Goal: Information Seeking & Learning: Learn about a topic

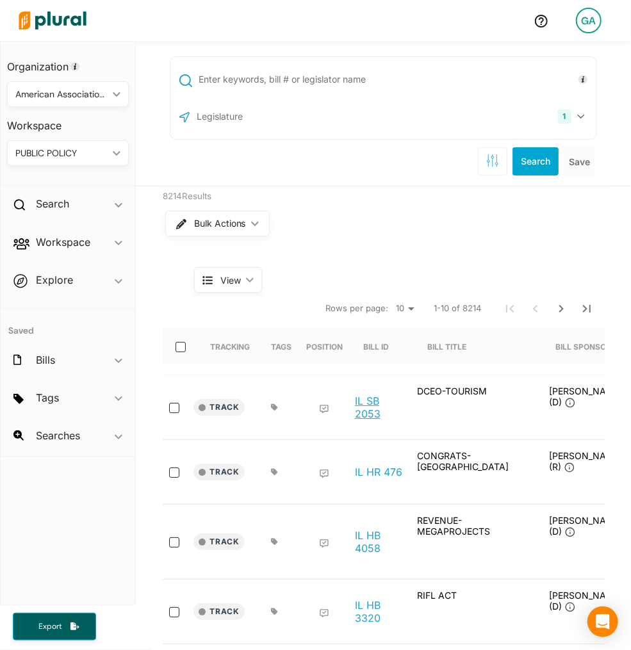
click at [368, 402] on link "IL SB 2053" at bounding box center [379, 408] width 49 height 26
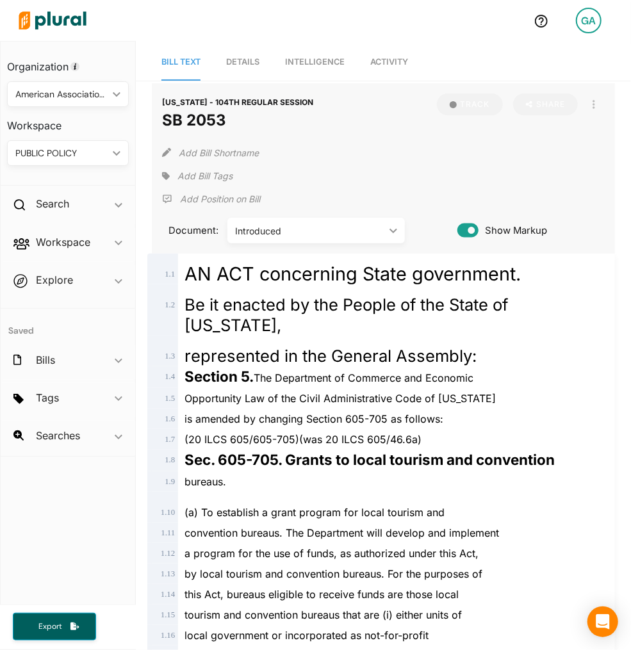
click at [257, 63] on span "Details" at bounding box center [242, 62] width 33 height 10
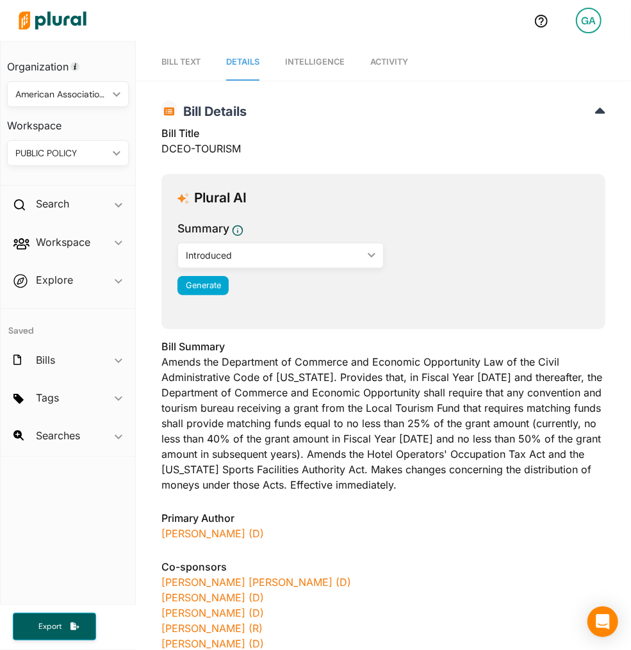
click at [331, 74] on link "Intelligence" at bounding box center [315, 62] width 60 height 37
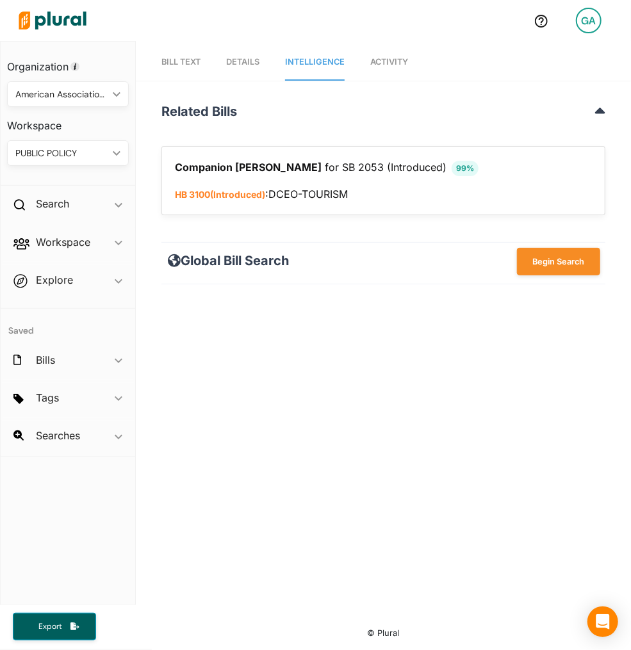
click at [402, 73] on link "Activity" at bounding box center [389, 62] width 38 height 37
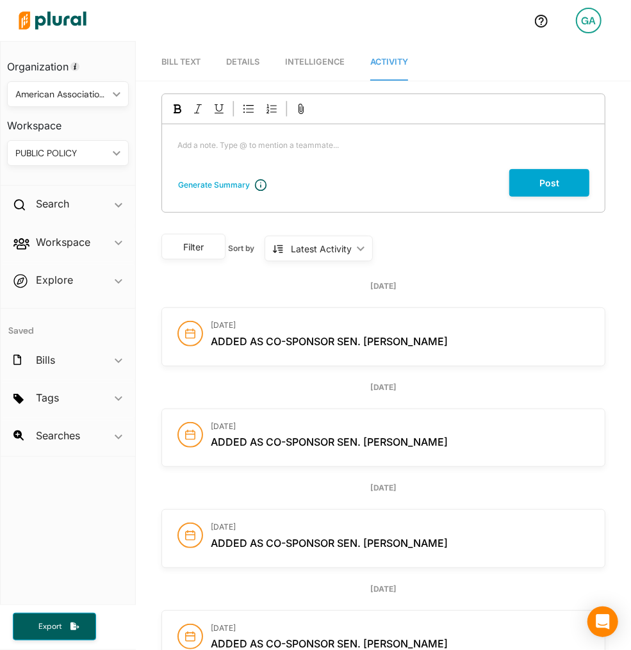
click at [291, 68] on link "Intelligence" at bounding box center [315, 62] width 60 height 37
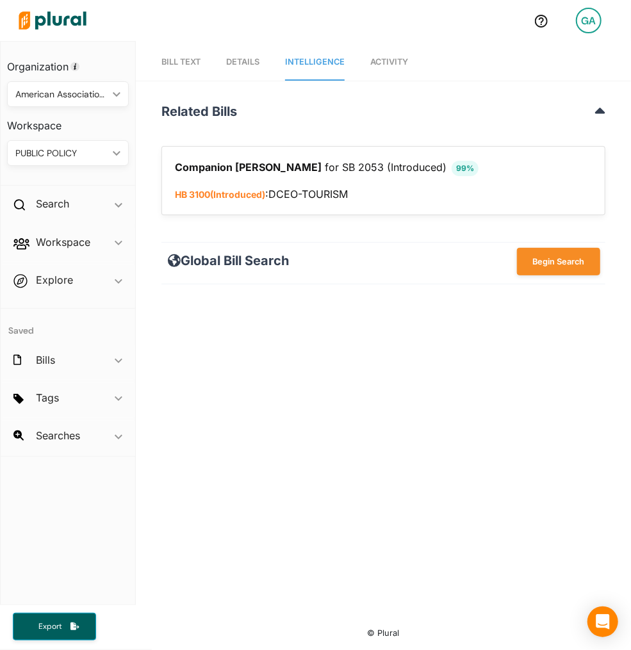
click at [229, 65] on span "Details" at bounding box center [242, 62] width 33 height 10
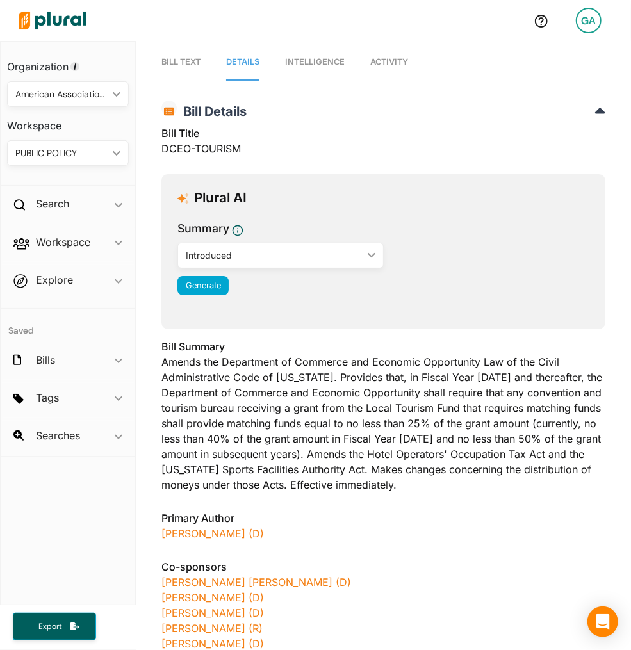
click at [168, 69] on link "Bill Text" at bounding box center [180, 62] width 39 height 37
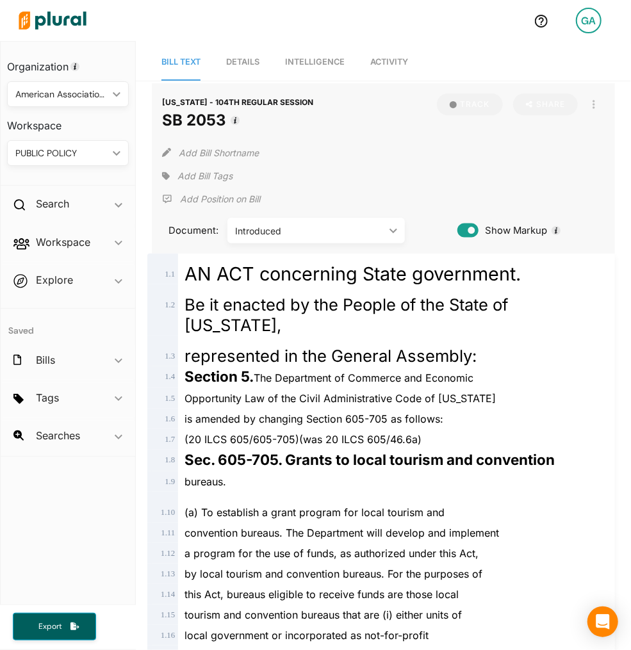
click at [83, 33] on img at bounding box center [53, 20] width 90 height 45
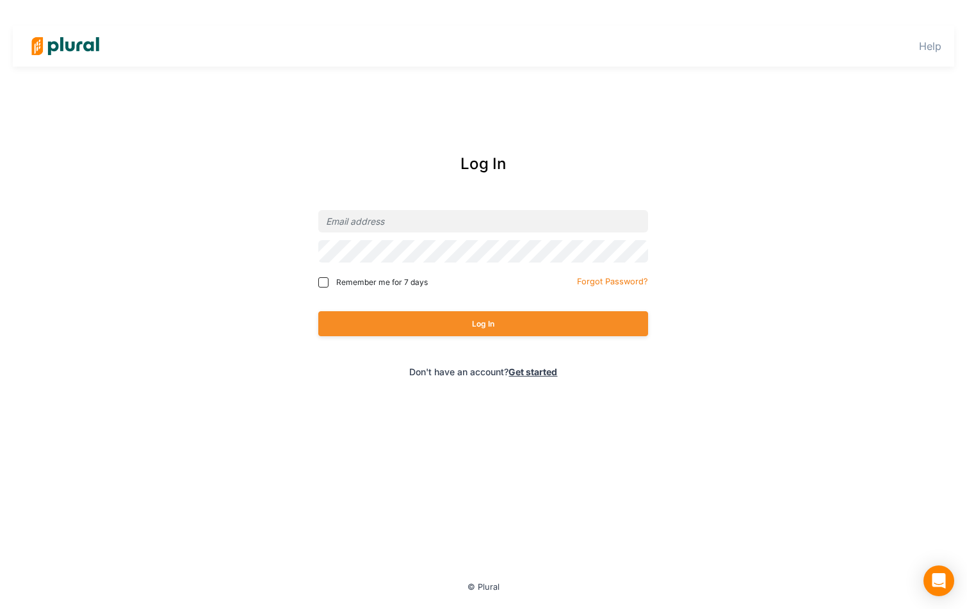
type input "ruby+dev@civiceagle.com"
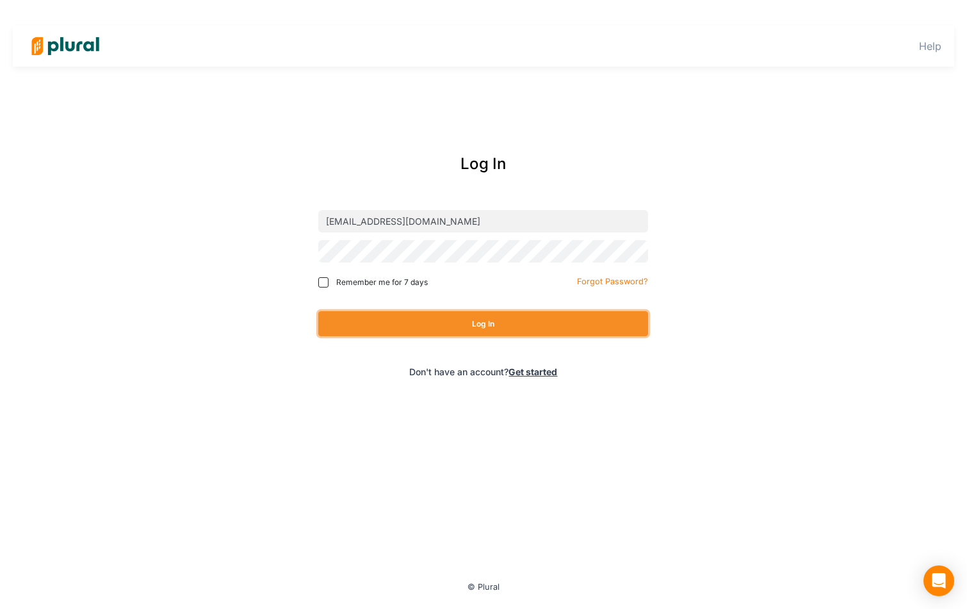
click at [464, 320] on button "Log In" at bounding box center [483, 323] width 330 height 25
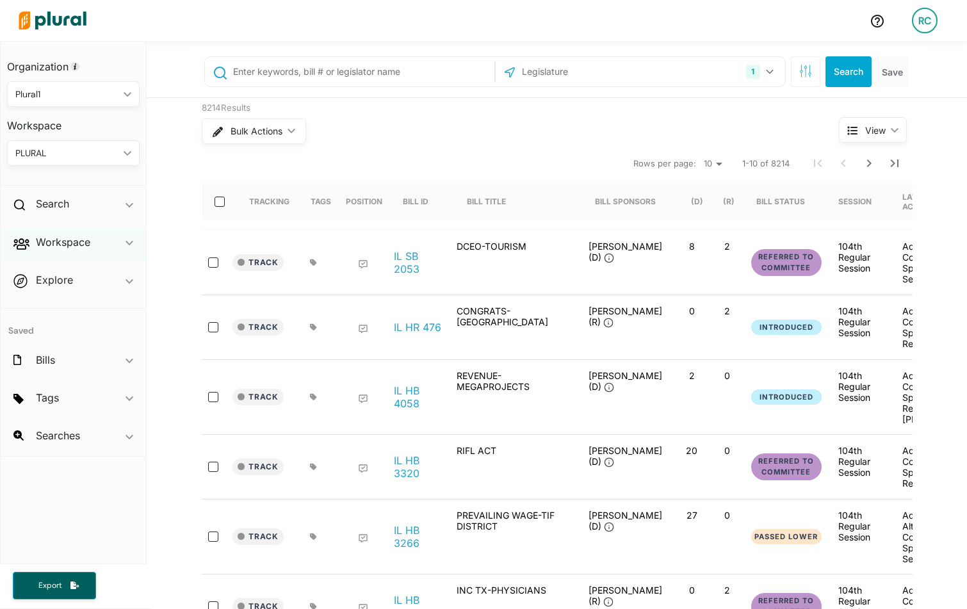
click at [64, 250] on div "Workspace ic_keyboard_arrow_down" at bounding box center [73, 244] width 145 height 35
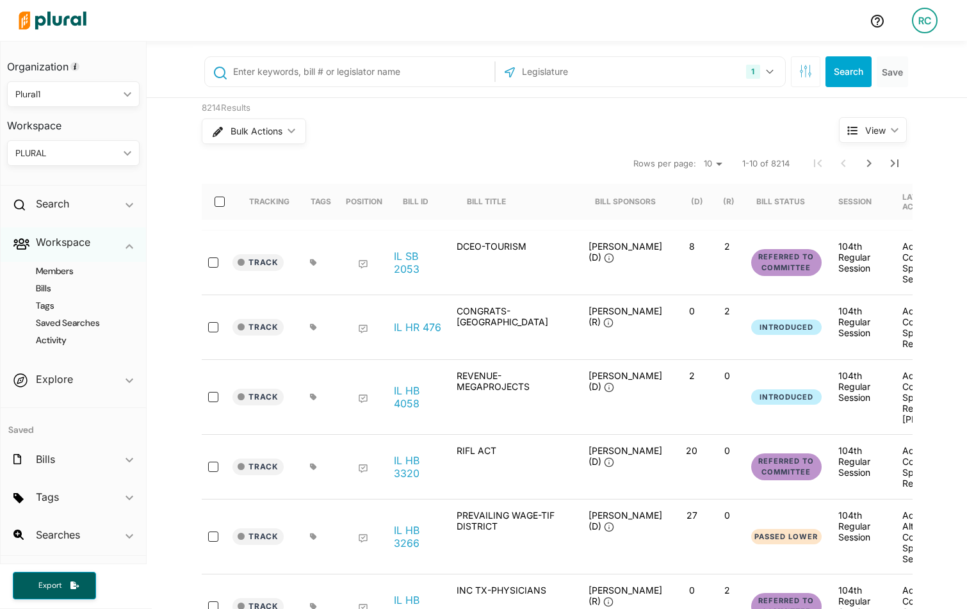
click at [65, 250] on div "Workspace ic_keyboard_arrow_down" at bounding box center [73, 244] width 145 height 35
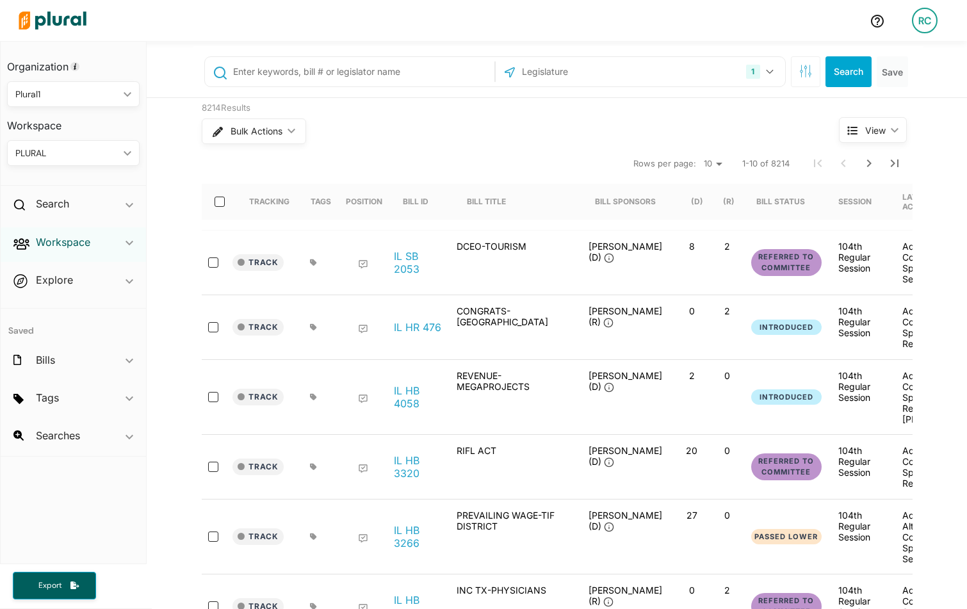
click at [65, 247] on h2 "Workspace" at bounding box center [63, 242] width 54 height 14
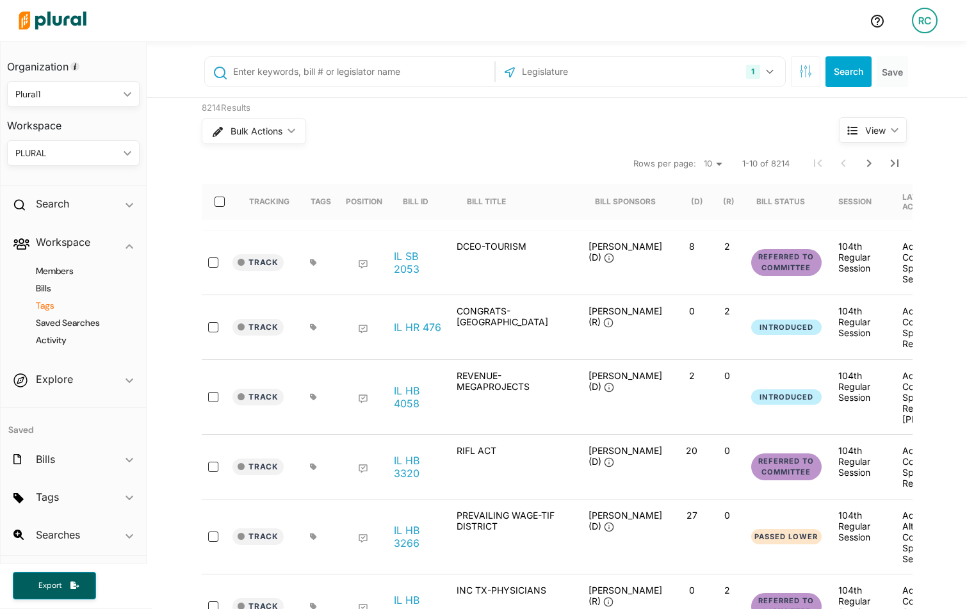
click at [51, 300] on h4 "Tags" at bounding box center [76, 306] width 113 height 12
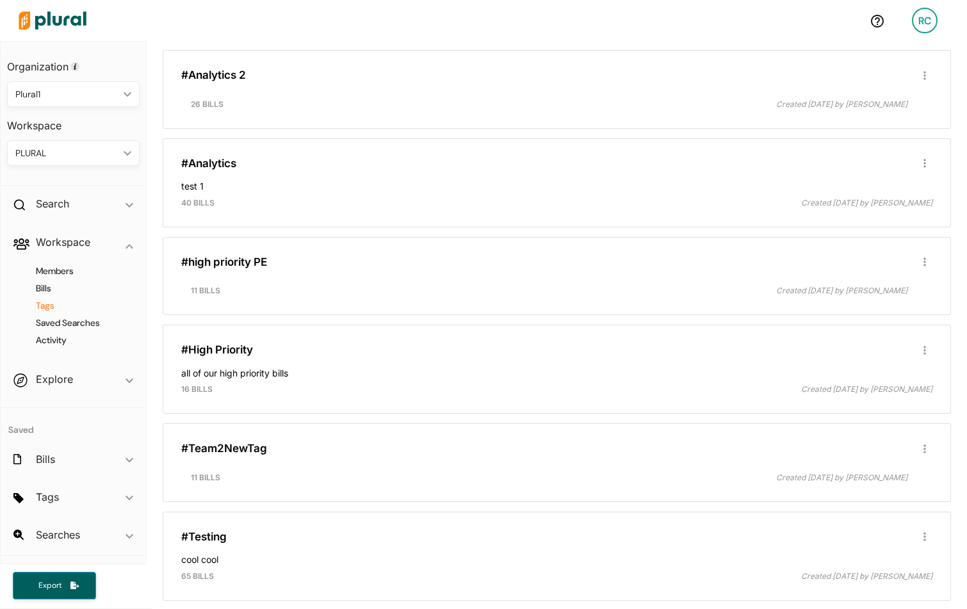
scroll to position [2233, 0]
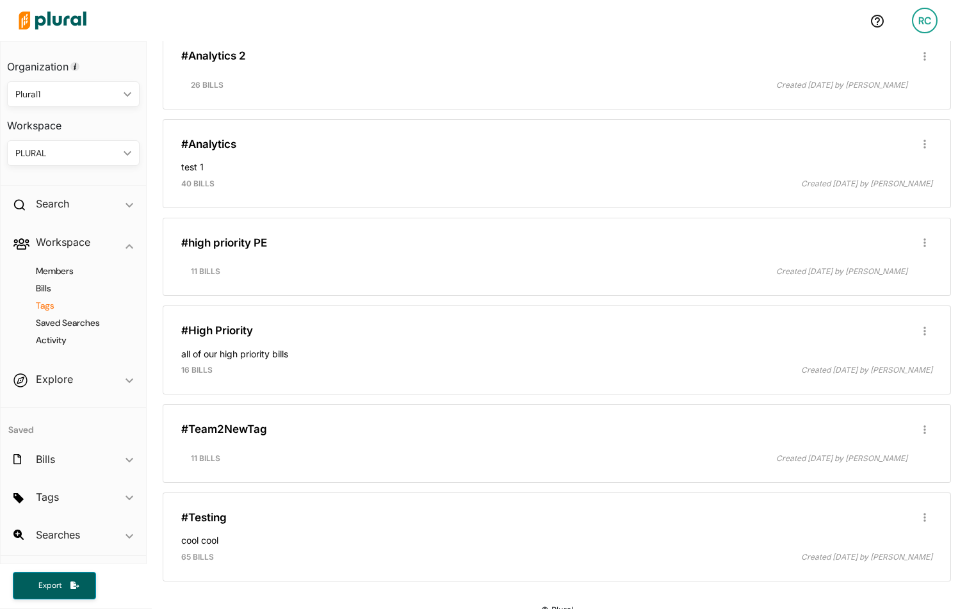
click at [925, 24] on div "RC" at bounding box center [925, 21] width 26 height 26
click at [879, 176] on link "All Tags" at bounding box center [891, 185] width 112 height 32
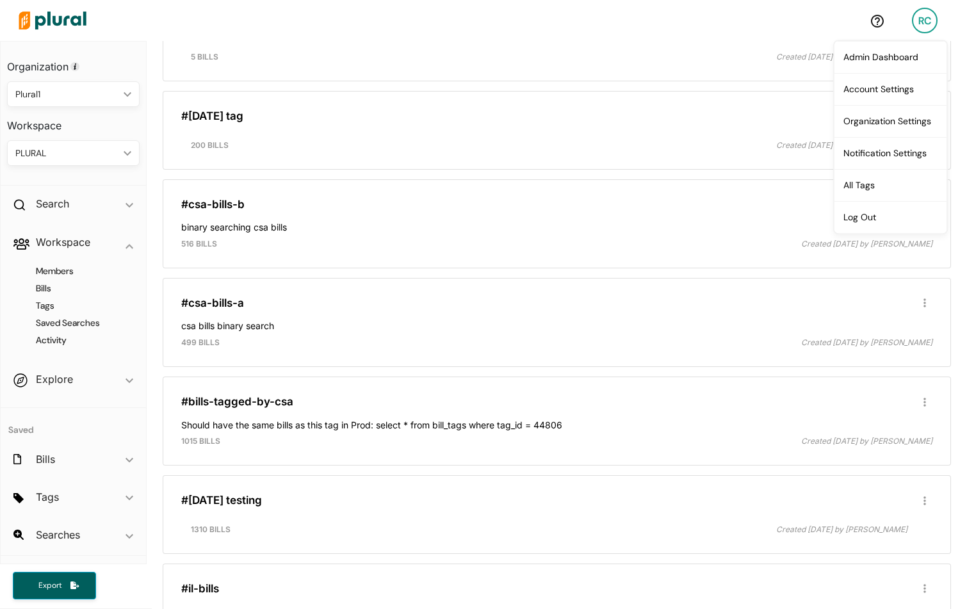
scroll to position [404, 0]
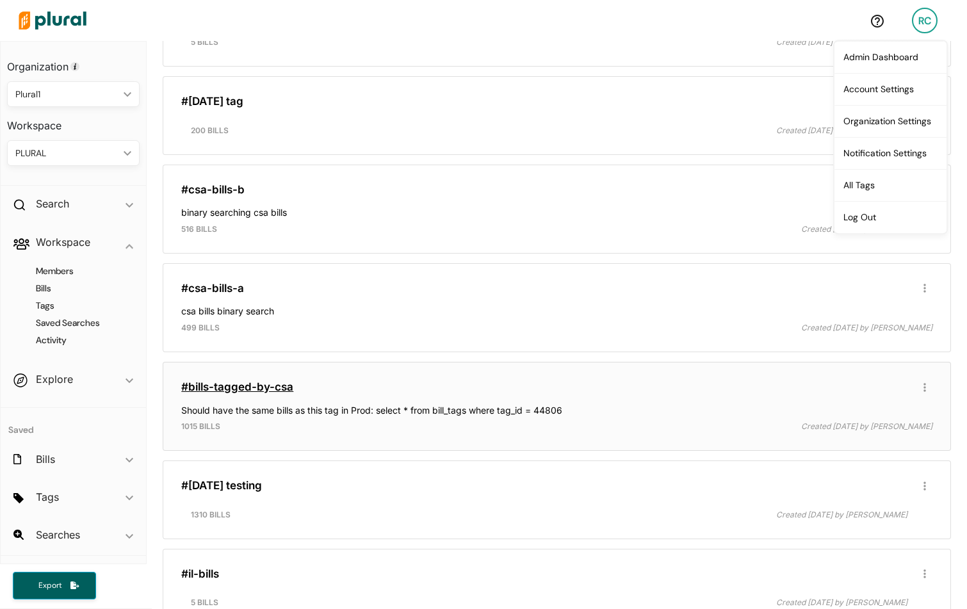
click at [278, 382] on link "#bills-tagged-by-csa" at bounding box center [237, 386] width 112 height 13
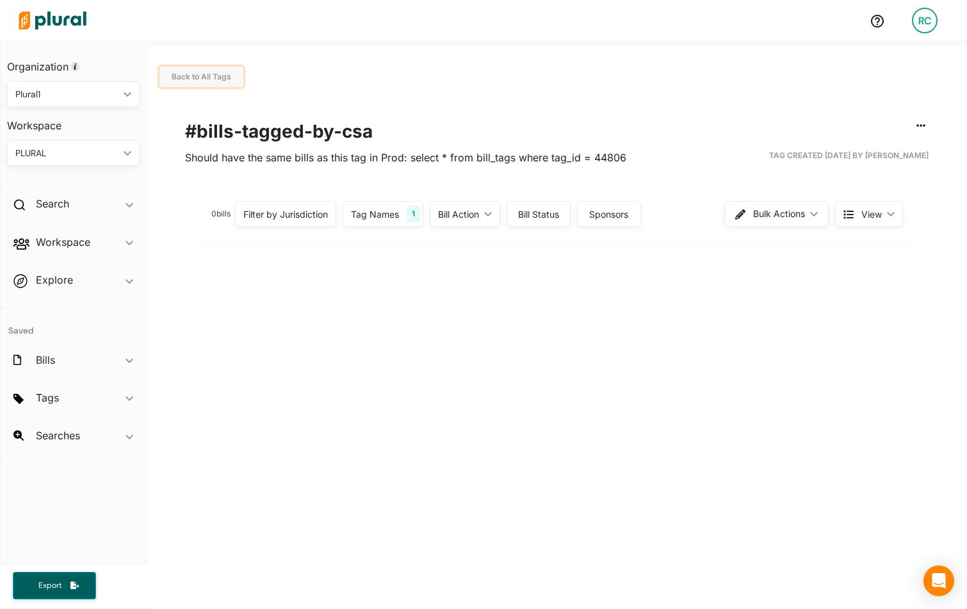
click at [227, 71] on button "Back to All Tags" at bounding box center [201, 77] width 84 height 20
click at [207, 80] on span "Back to All Tags" at bounding box center [202, 77] width 60 height 10
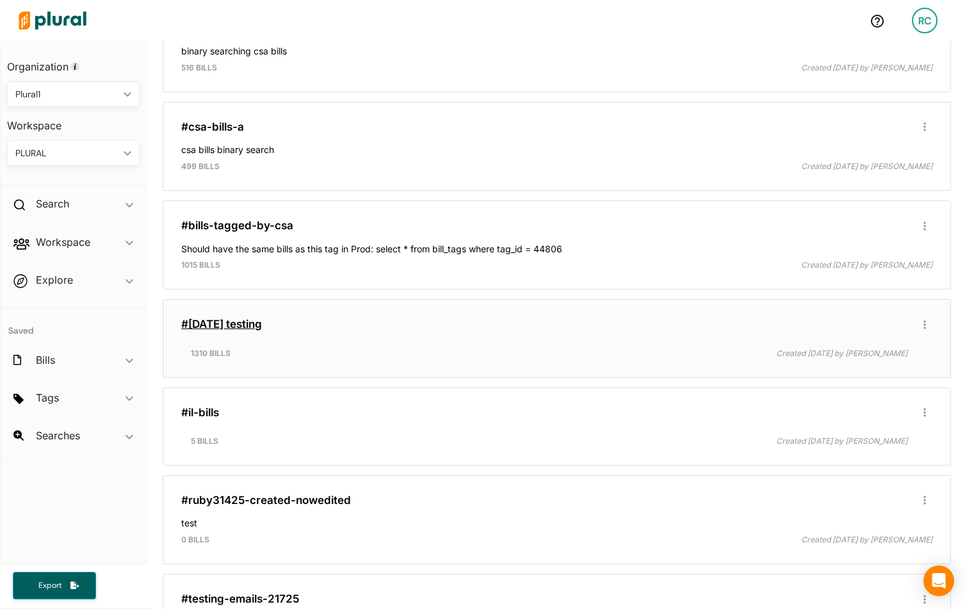
click at [255, 318] on link "#[DATE] testing" at bounding box center [221, 324] width 81 height 13
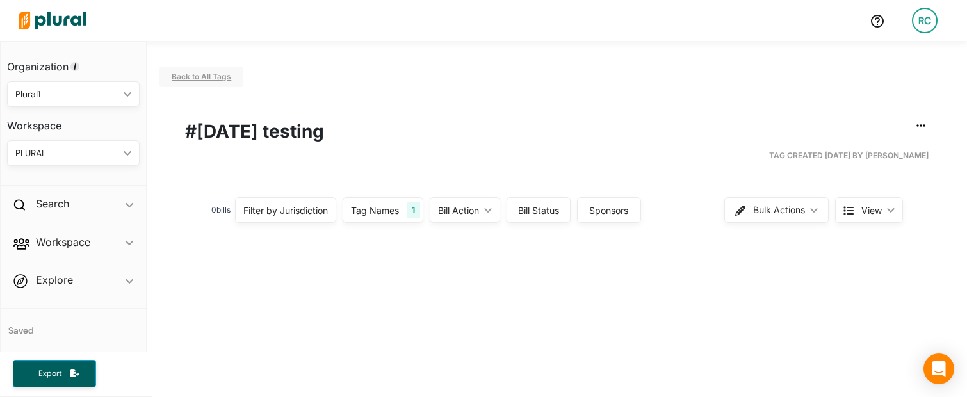
click at [227, 76] on span "Back to All Tags" at bounding box center [202, 77] width 60 height 10
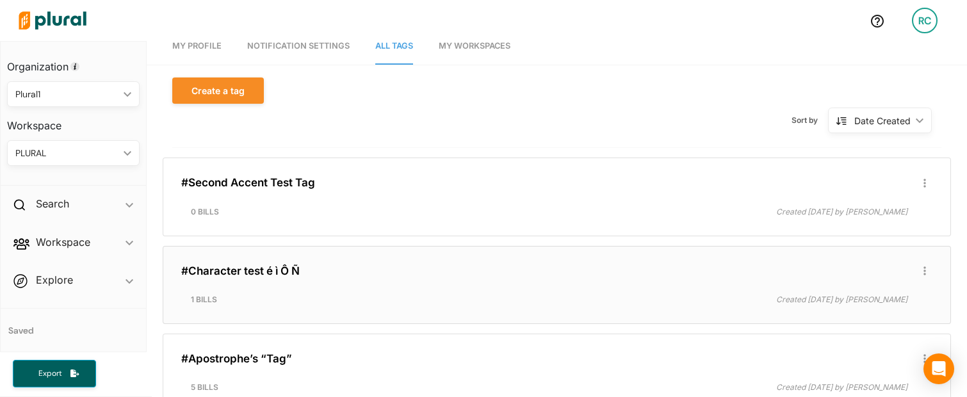
scroll to position [104, 0]
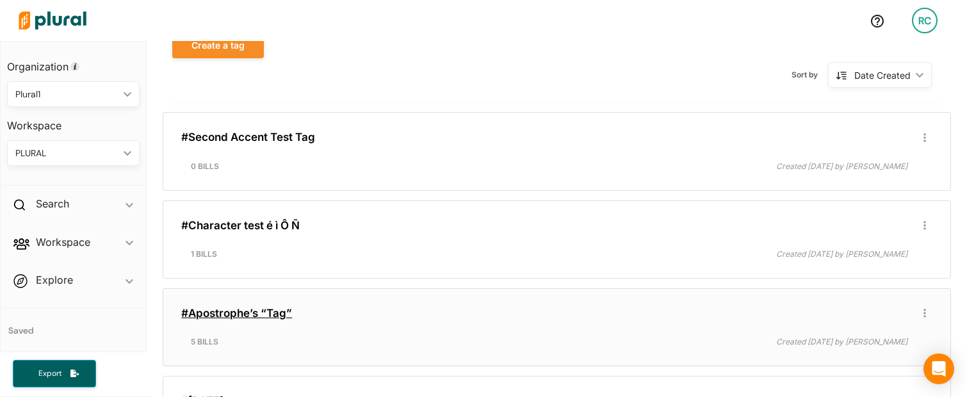
click at [275, 313] on link "#Apostrophe’s “Tag”" at bounding box center [236, 313] width 111 height 13
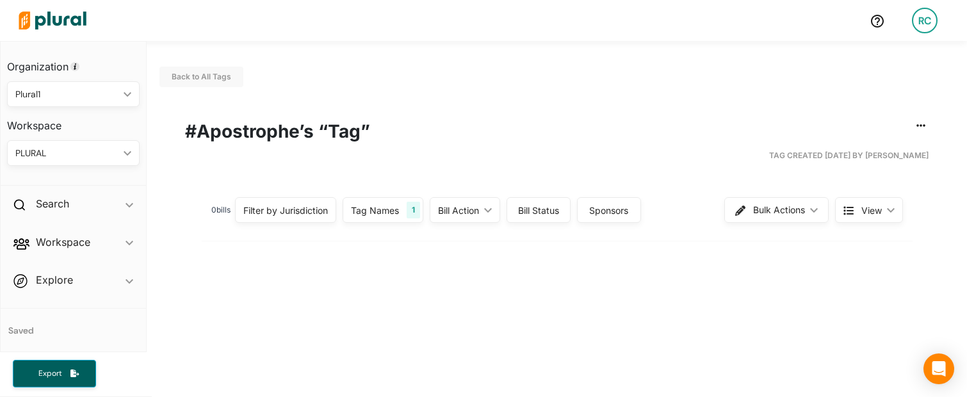
click at [921, 24] on div "RC" at bounding box center [925, 21] width 26 height 26
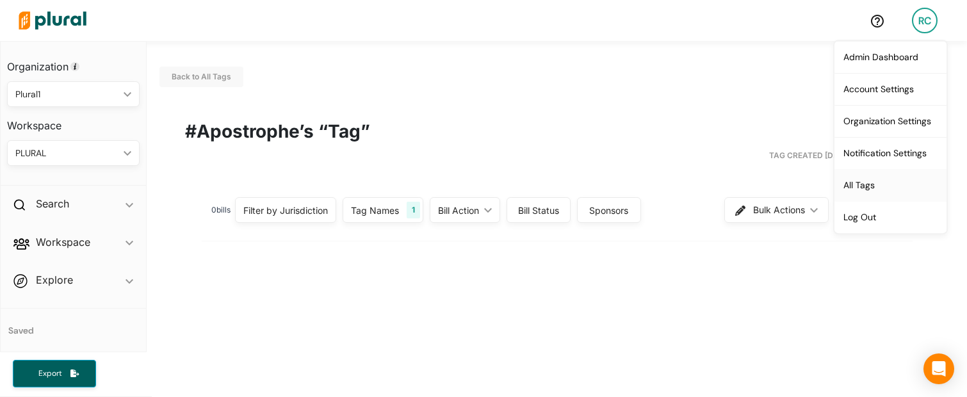
click at [897, 181] on link "All Tags" at bounding box center [891, 185] width 112 height 32
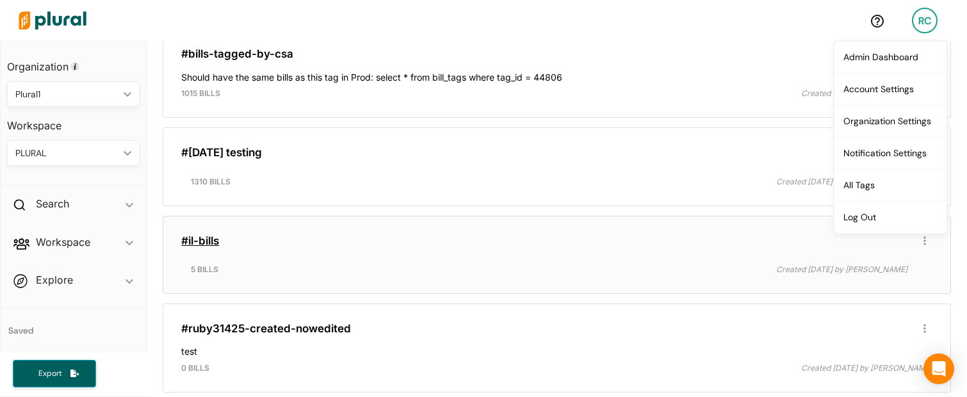
click at [206, 236] on link "#il-bills" at bounding box center [200, 240] width 38 height 13
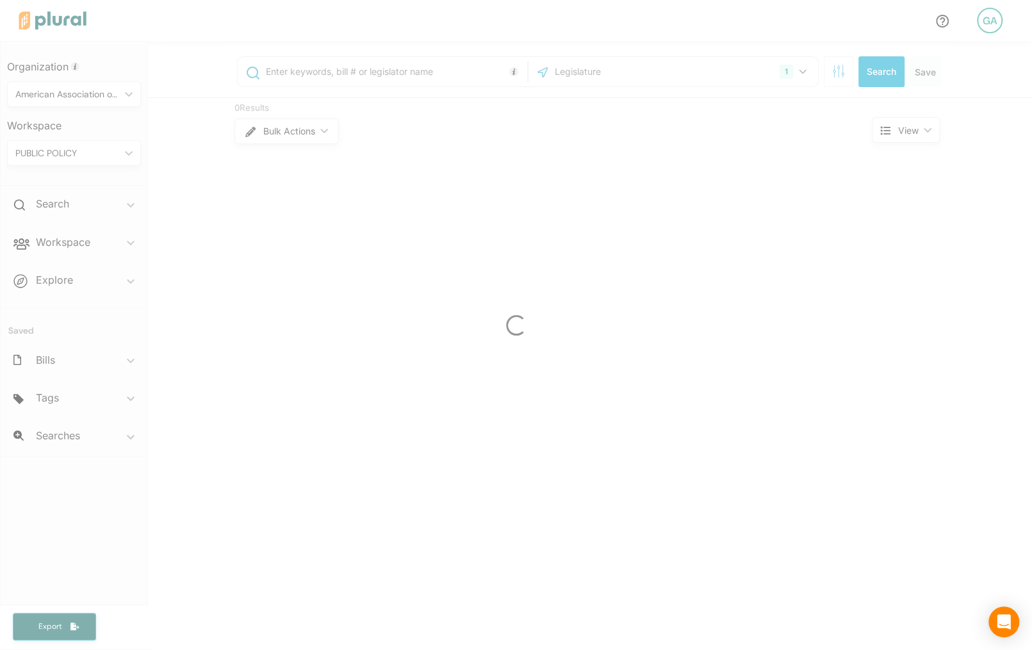
click at [987, 24] on div at bounding box center [516, 325] width 1032 height 650
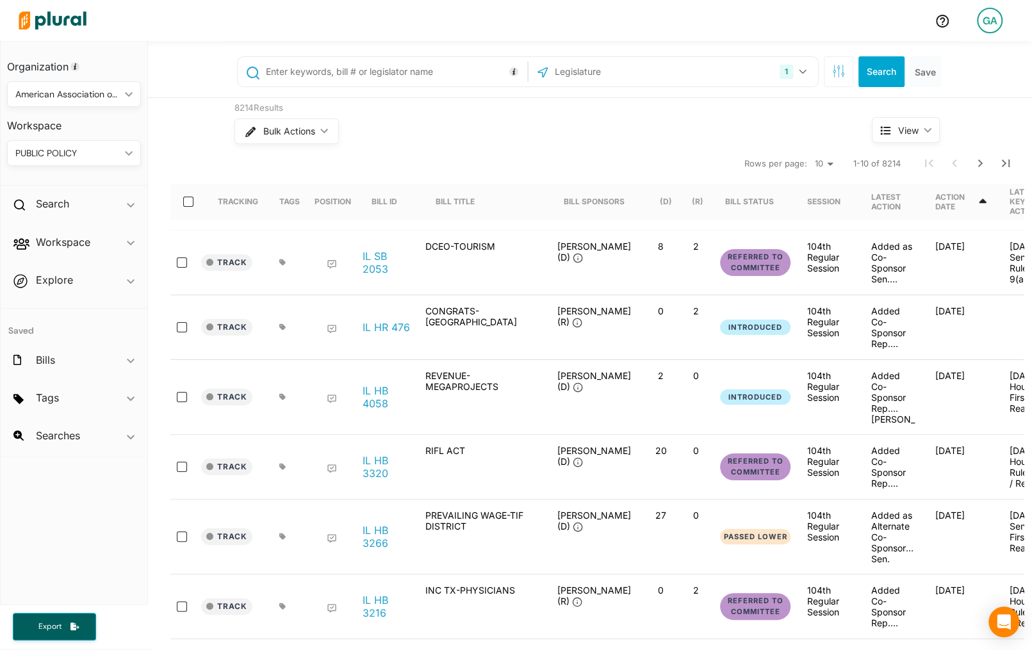
click at [987, 24] on div "GA" at bounding box center [990, 21] width 26 height 26
click at [82, 391] on div "Tags ic_keyboard_arrow_down" at bounding box center [74, 400] width 147 height 35
click at [56, 431] on span "[DATE] tag" at bounding box center [57, 429] width 42 height 12
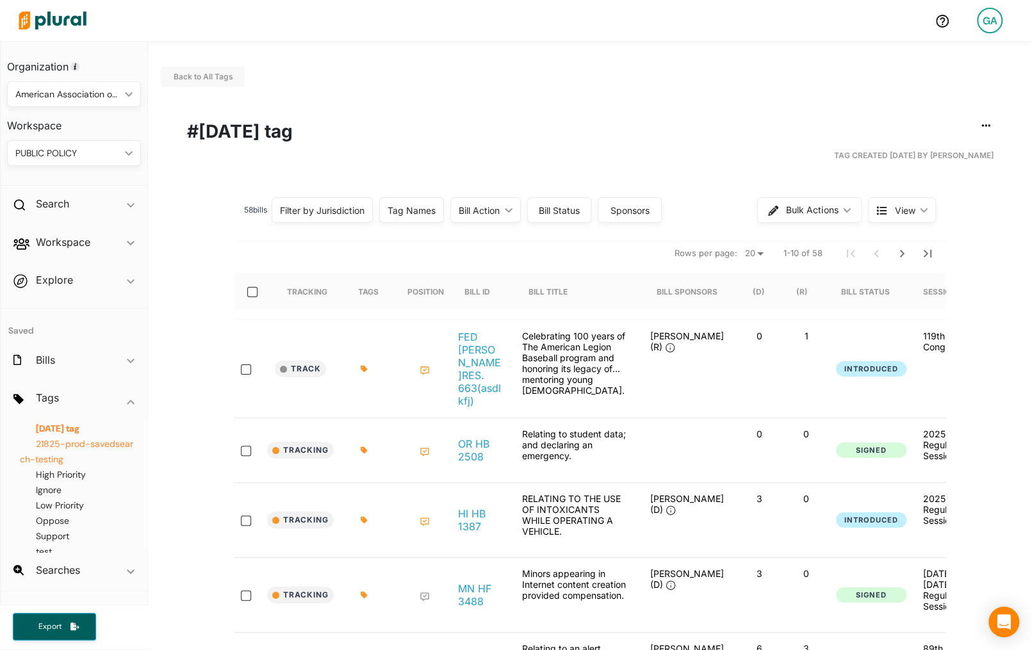
click at [95, 445] on span "21825-prod-savedsearch-testing" at bounding box center [76, 451] width 113 height 27
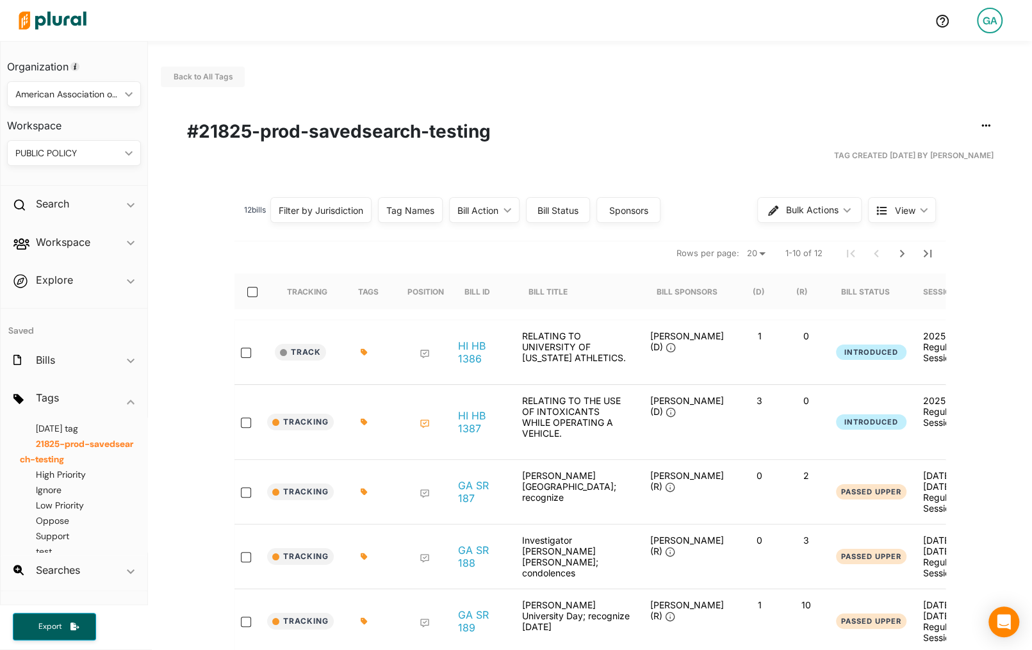
click at [630, 91] on div "Back to All Tags Edit/Share Tag Delete Tag ic_group_add Created with Sketch. Pu…" at bounding box center [590, 509] width 884 height 936
